Goal: Information Seeking & Learning: Check status

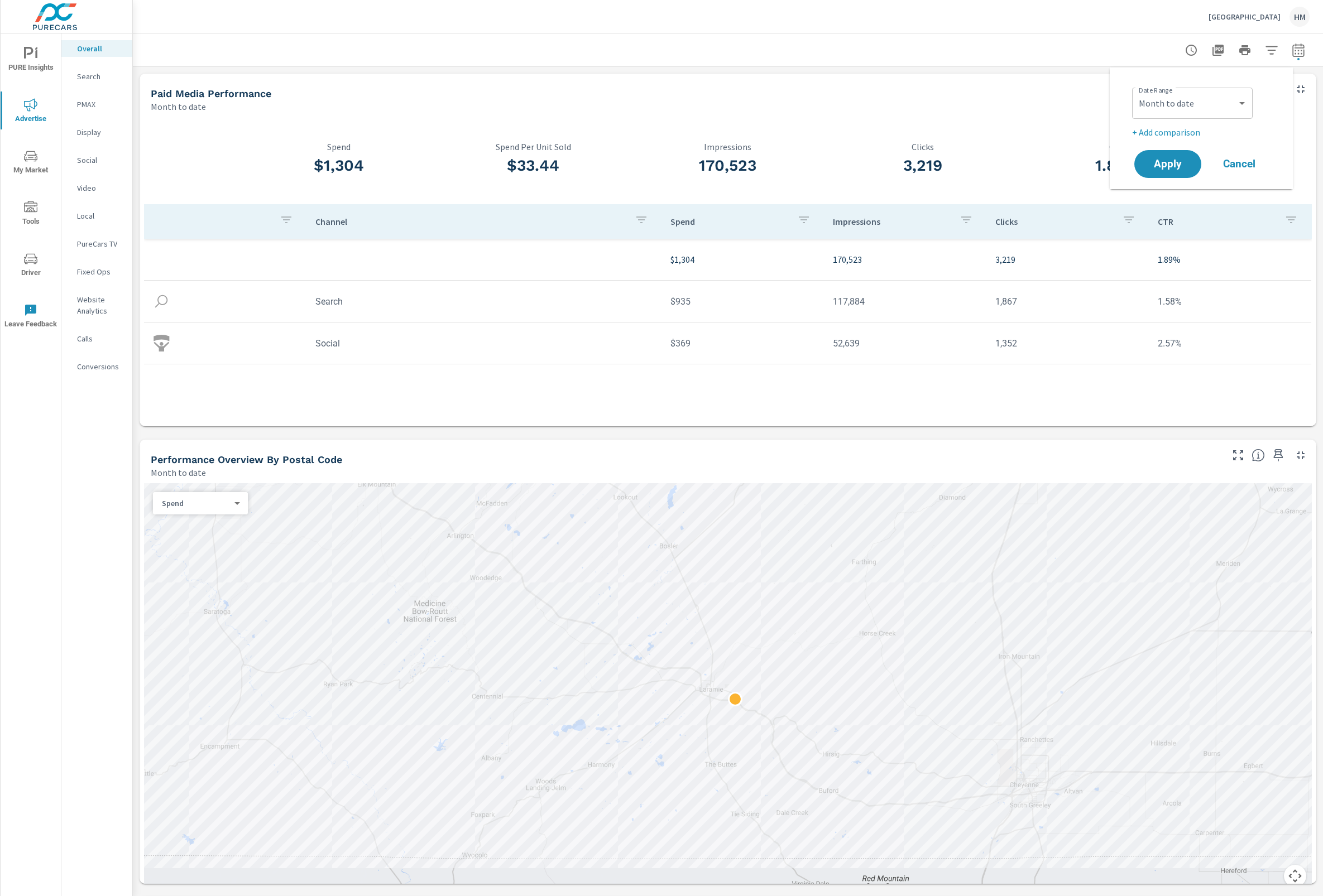
select select "Month to date"
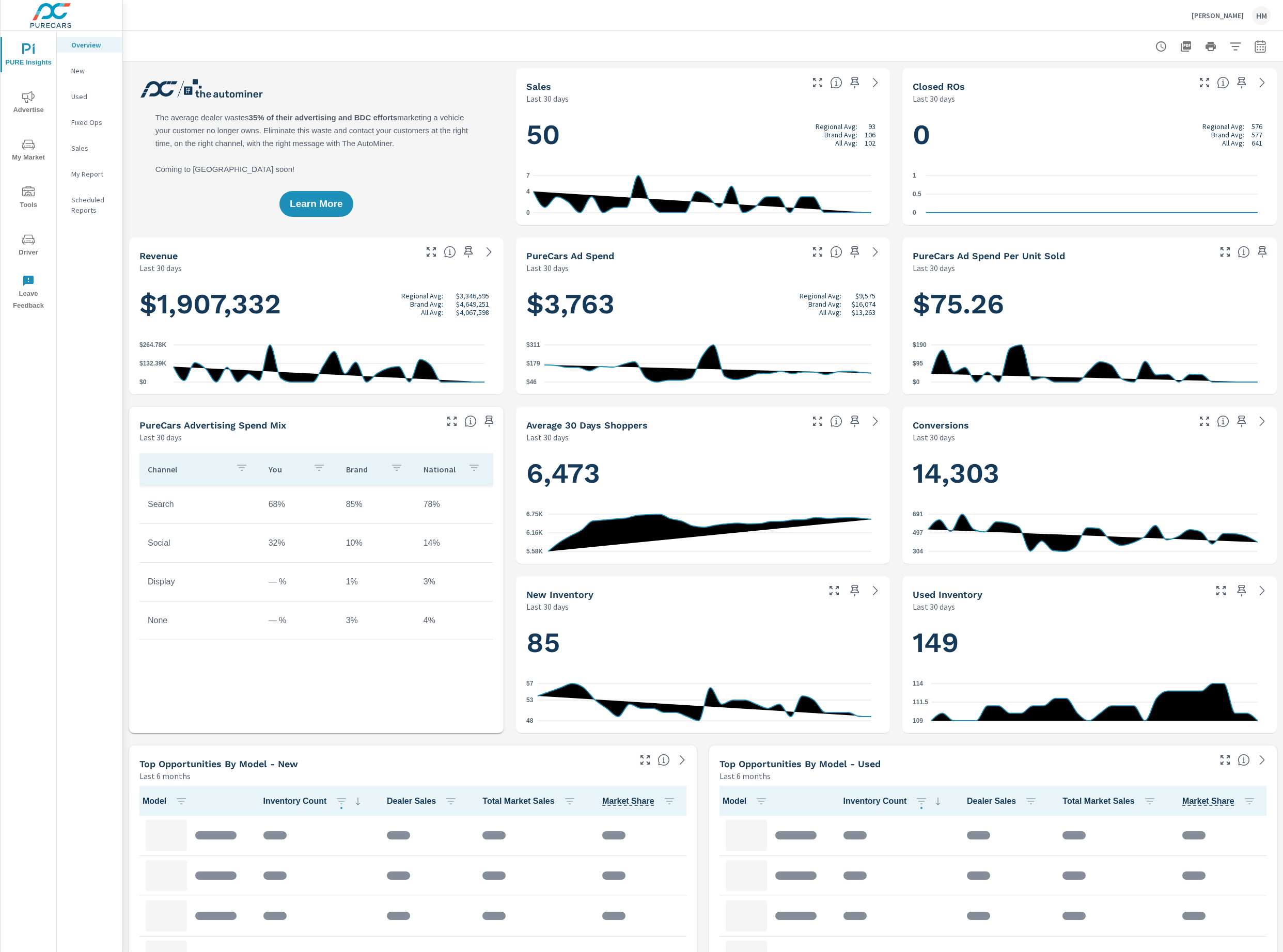
click at [34, 91] on icon "nav menu" at bounding box center [28, 97] width 12 height 12
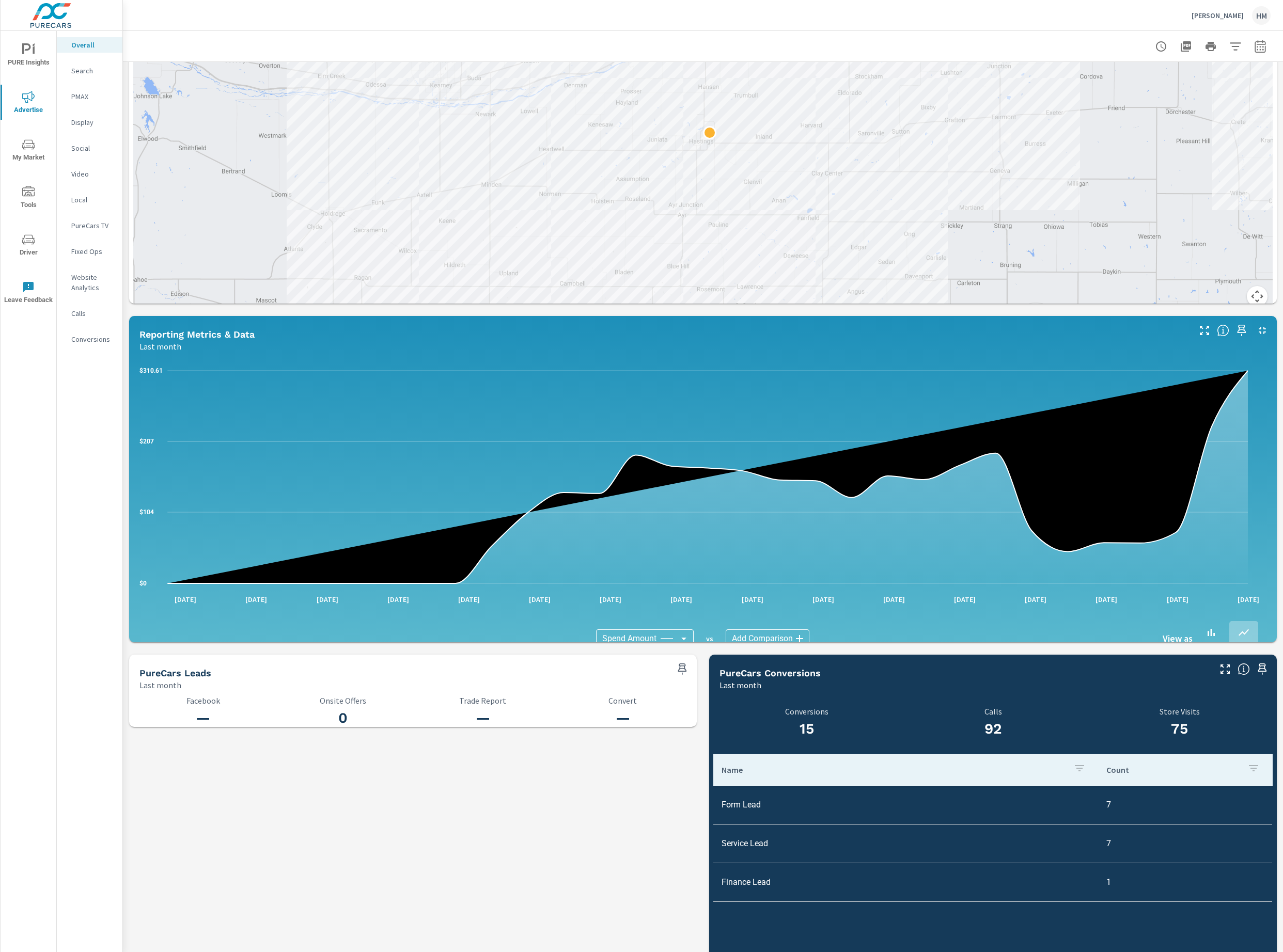
scroll to position [729, 0]
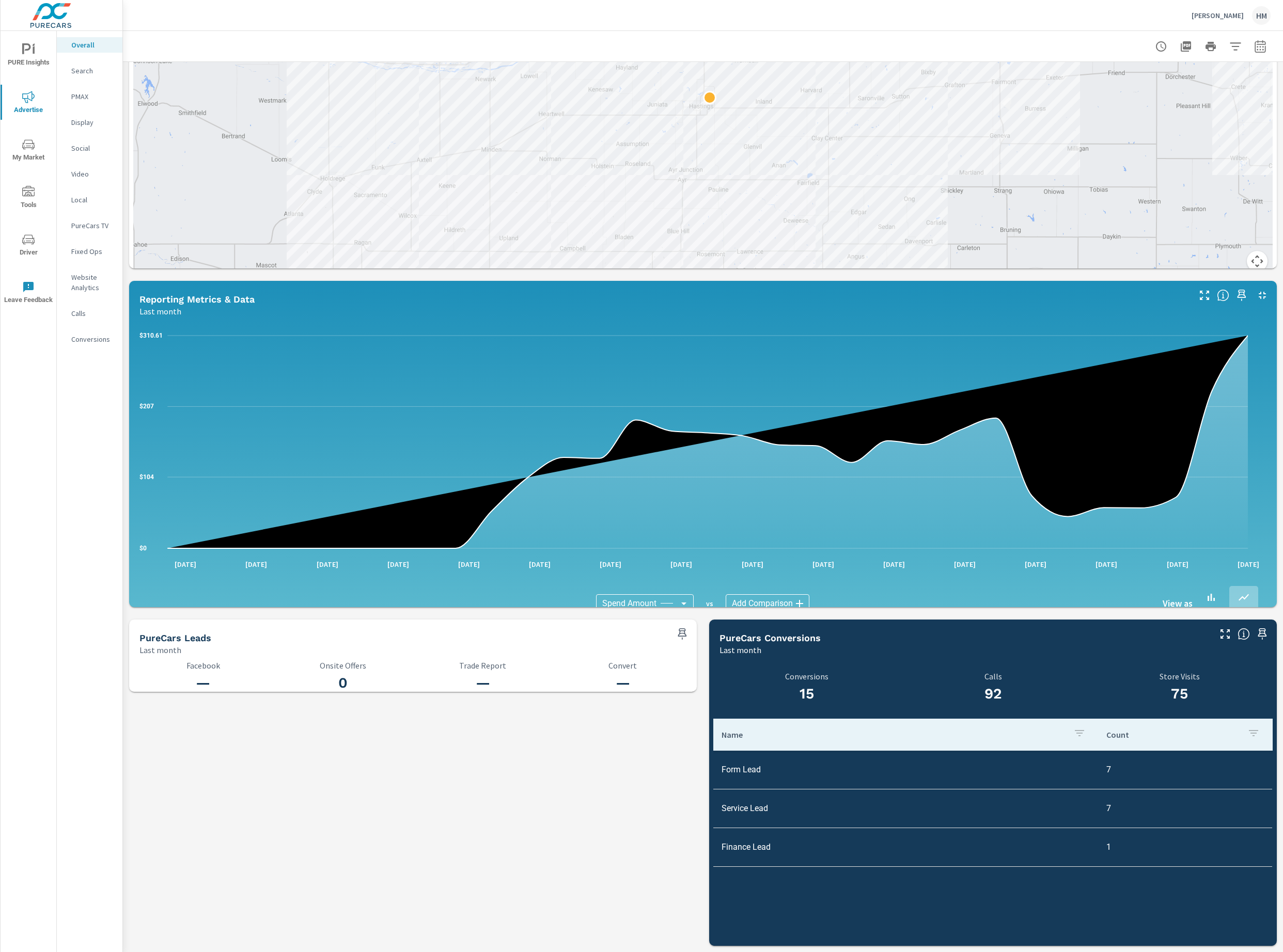
click at [1254, 44] on icon "button" at bounding box center [1260, 46] width 12 height 12
select select "Last month"
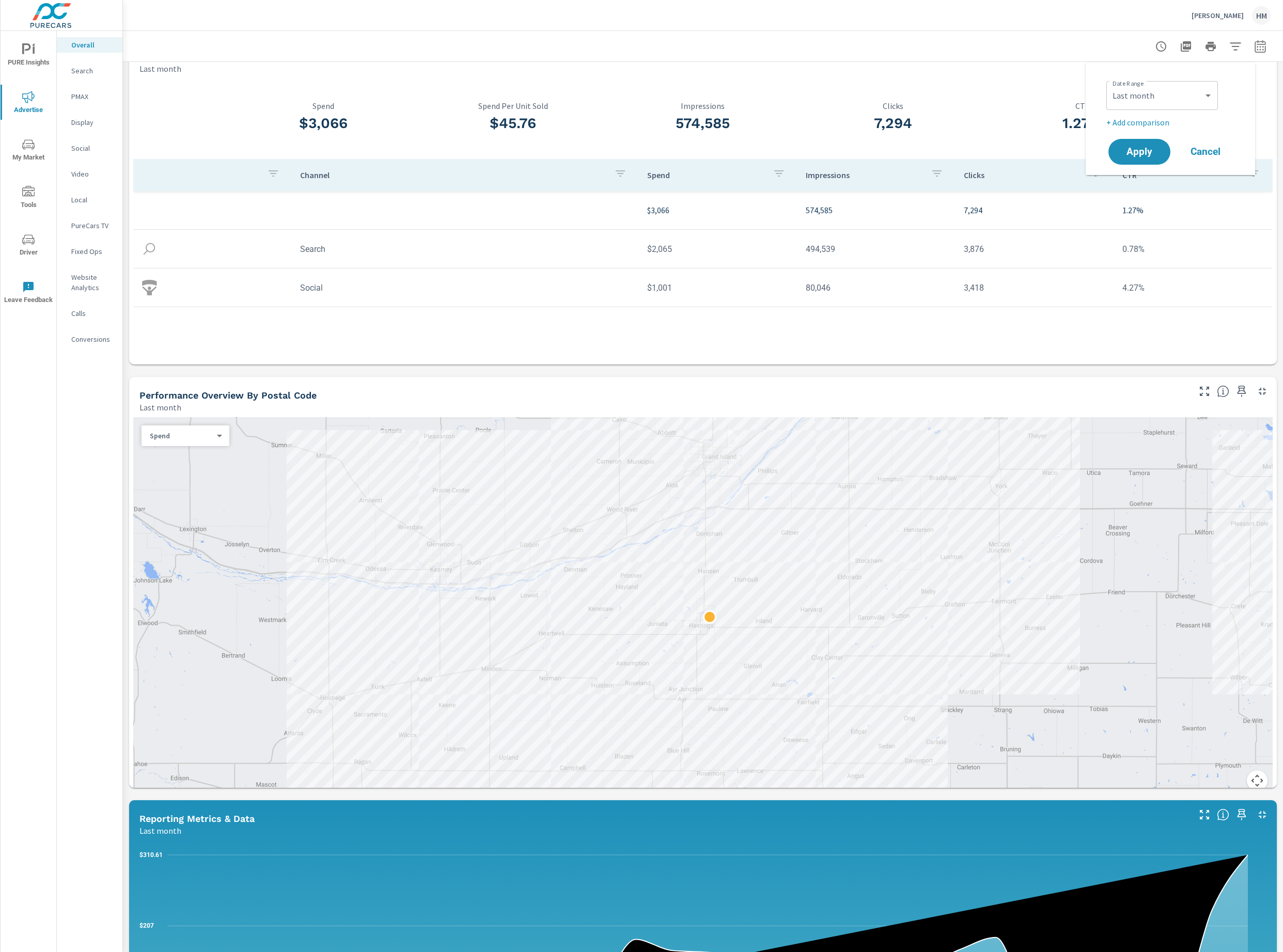
scroll to position [0, 0]
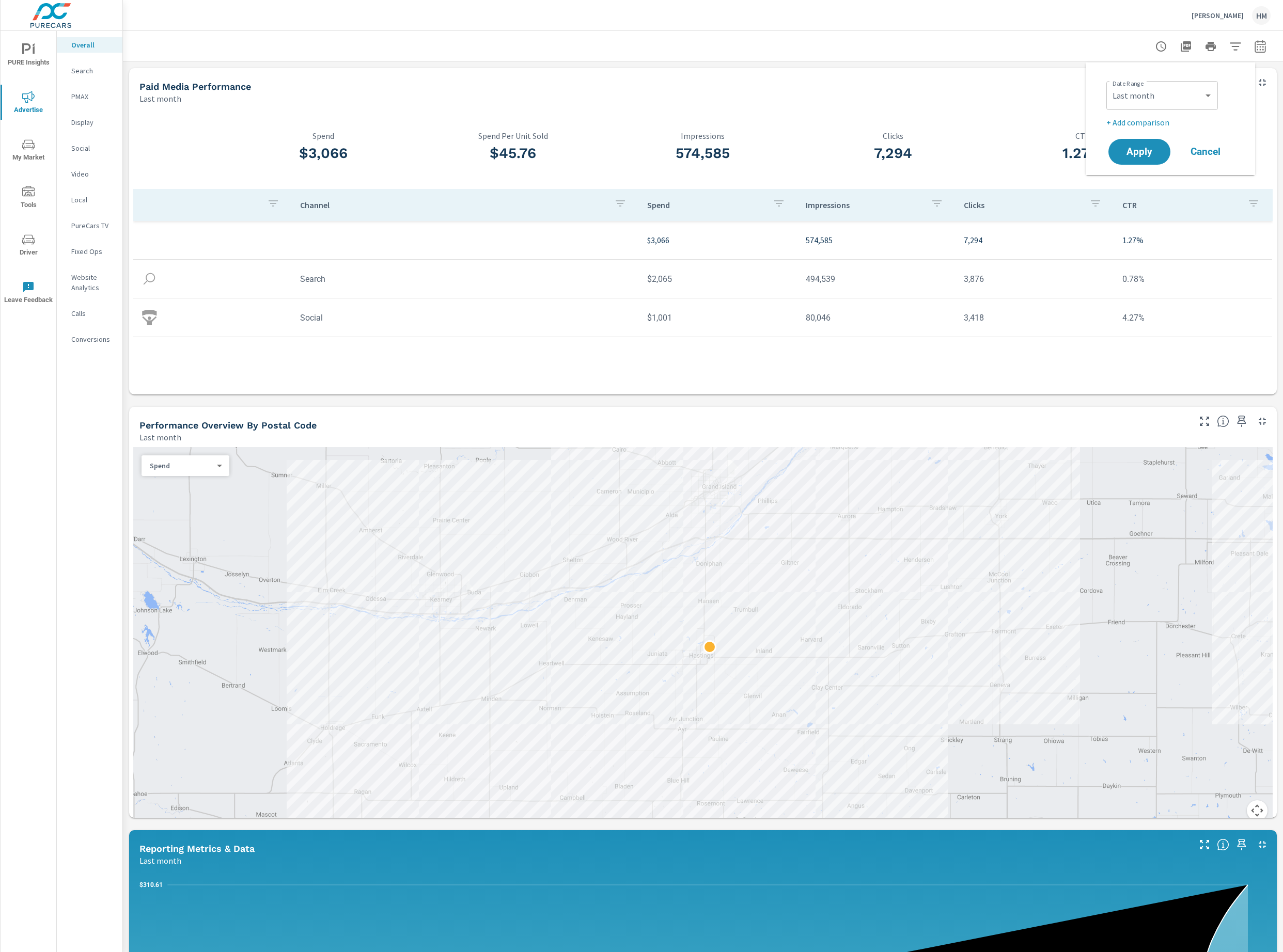
click at [93, 74] on p "Search" at bounding box center [93, 71] width 43 height 10
